Goal: Information Seeking & Learning: Check status

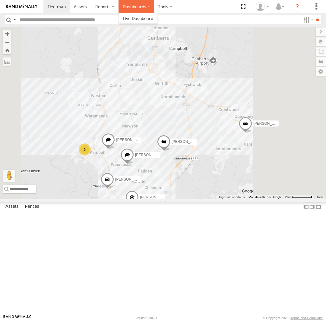
click at [140, 6] on label "Dashboards" at bounding box center [137, 6] width 36 height 13
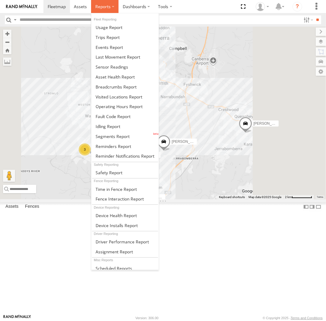
click at [106, 8] on span at bounding box center [102, 7] width 15 height 6
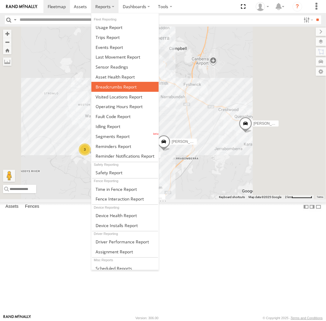
click at [113, 88] on span at bounding box center [116, 87] width 41 height 6
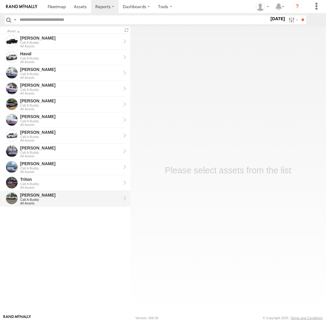
click at [54, 199] on div "Call A Buddy" at bounding box center [70, 200] width 101 height 4
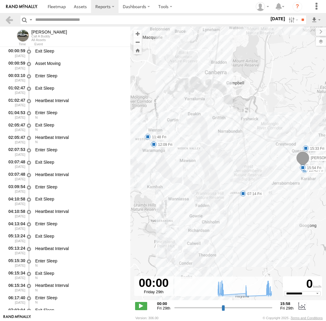
select select "**********"
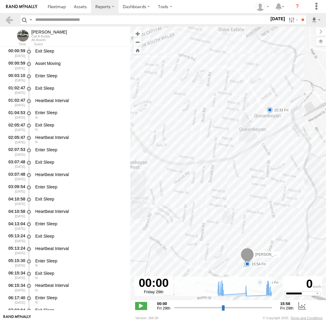
drag, startPoint x: 292, startPoint y: 102, endPoint x: 271, endPoint y: 128, distance: 33.5
click at [271, 128] on div "Andrew 07:14 Fri 07:59 Fri 11:48 Fri 12:09 Fri 15:33 Fri 15:45 Fri 15:54 Fri" at bounding box center [228, 167] width 196 height 280
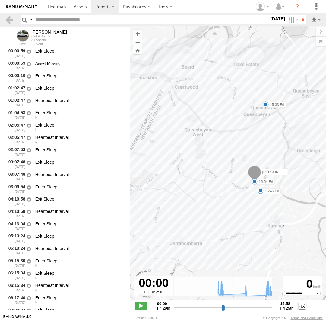
drag, startPoint x: 286, startPoint y: 188, endPoint x: 283, endPoint y: 179, distance: 8.7
click at [283, 179] on div "Andrew 07:14 Fri 07:59 Fri 11:48 Fri 12:09 Fri 15:33 Fri 15:45 Fri 15:54 Fri" at bounding box center [228, 167] width 196 height 280
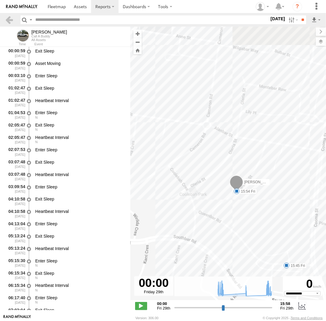
drag, startPoint x: 240, startPoint y: 87, endPoint x: 248, endPoint y: 219, distance: 132.5
click at [248, 219] on div "Andrew 07:14 Fri 07:59 Fri 11:48 Fri 12:09 Fri 15:33 Fri 15:45 Fri 15:54 Fri" at bounding box center [228, 167] width 196 height 280
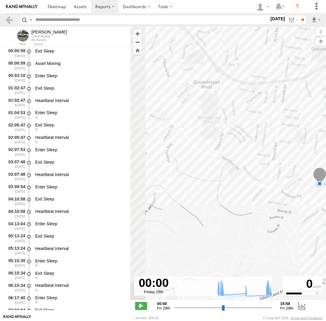
drag, startPoint x: 175, startPoint y: 159, endPoint x: 322, endPoint y: 200, distance: 153.3
click at [322, 200] on div "Andrew 07:14 Fri 07:59 Fri 11:48 Fri 12:09 Fri 15:33 Fri 15:45 Fri 15:54 Fri" at bounding box center [228, 167] width 196 height 280
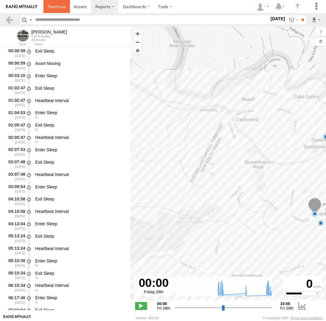
click at [56, 8] on span at bounding box center [57, 7] width 18 height 6
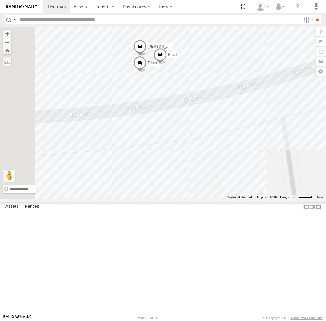
drag, startPoint x: 233, startPoint y: 117, endPoint x: 242, endPoint y: 181, distance: 64.4
click at [242, 181] on div "[PERSON_NAME] [PERSON_NAME] [PERSON_NAME] [PERSON_NAME] [PERSON_NAME]" at bounding box center [163, 113] width 326 height 173
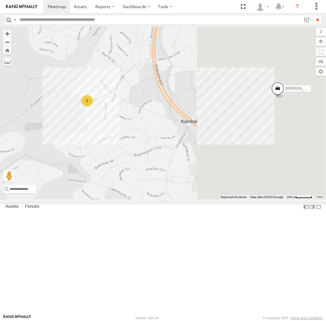
drag, startPoint x: 283, startPoint y: 207, endPoint x: 189, endPoint y: 178, distance: 98.7
click at [189, 178] on div "[PERSON_NAME] [PERSON_NAME] [PERSON_NAME] 3" at bounding box center [163, 113] width 326 height 173
